Goal: Find specific page/section: Find specific page/section

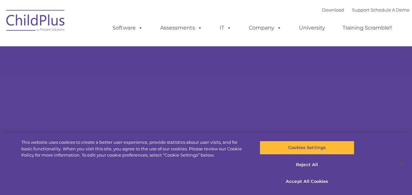
select select "MEDIUM"
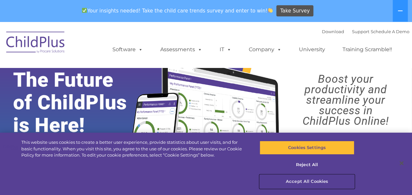
click at [307, 177] on button "Accept All Cookies" at bounding box center [307, 181] width 95 height 14
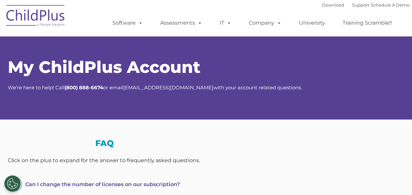
select select "MEDIUM"
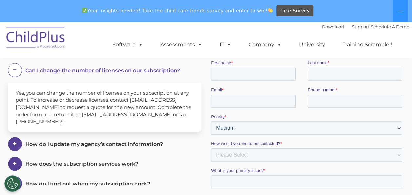
scroll to position [134, 0]
